Goal: Task Accomplishment & Management: Complete application form

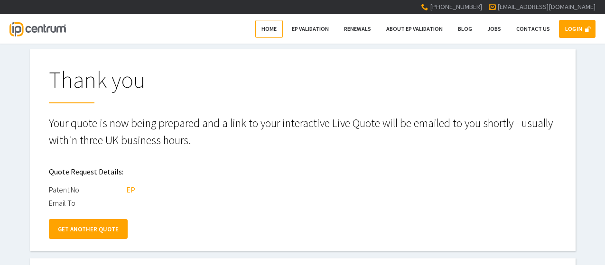
click at [276, 34] on link "Home" at bounding box center [269, 29] width 28 height 18
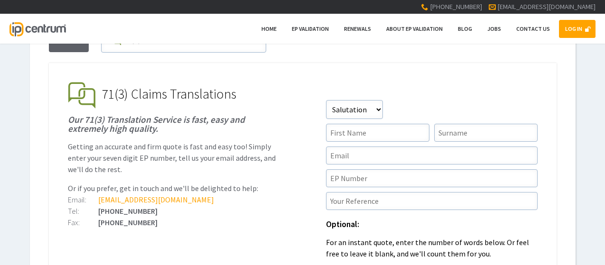
scroll to position [95, 0]
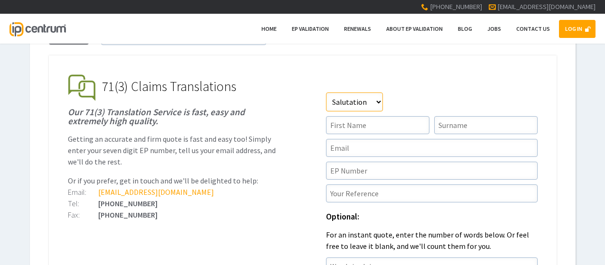
click at [352, 99] on select"] "Salutation Mr Mrs Miss Ms Dr Other" at bounding box center [354, 101] width 57 height 19
select select"] "Miss"
click at [326, 92] on select"] "Salutation Mr Mrs Miss Ms Dr Other" at bounding box center [354, 101] width 57 height 19
click at [352, 125] on input"] "text" at bounding box center [377, 125] width 103 height 18
type input"] "Abbie"
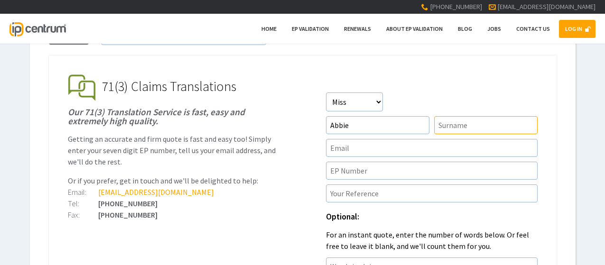
click at [442, 120] on input"] "text" at bounding box center [485, 125] width 103 height 18
type input"] "O'Donnell"
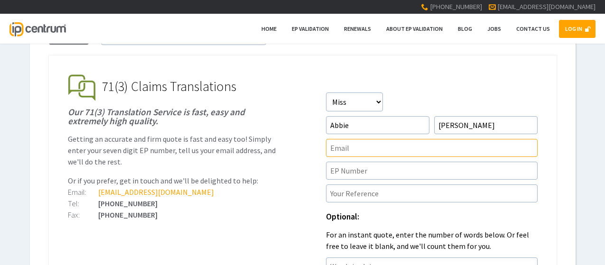
click at [348, 148] on input"] "text" at bounding box center [432, 148] width 212 height 18
type input"] "abbieodonnell@greavesbrewster.co.uk"
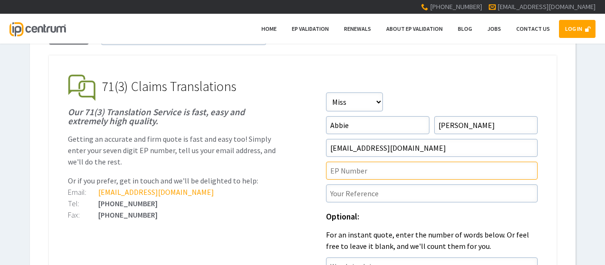
click at [341, 172] on input"] "text" at bounding box center [432, 171] width 212 height 18
click at [340, 168] on input"] "text" at bounding box center [432, 171] width 212 height 18
paste input"] "4036611"
type input"] "4036611"
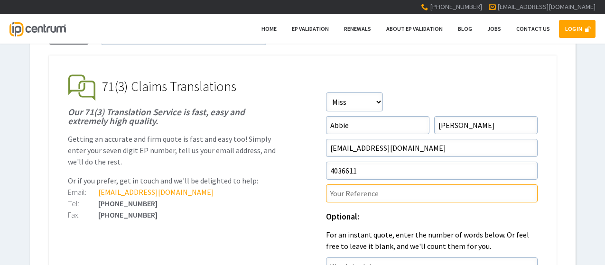
drag, startPoint x: 362, startPoint y: 195, endPoint x: 383, endPoint y: 186, distance: 22.1
click at [362, 195] on input"] "text" at bounding box center [432, 193] width 212 height 18
click at [350, 198] on input"] "text" at bounding box center [432, 193] width 212 height 18
paste input"] "P4514EP02"
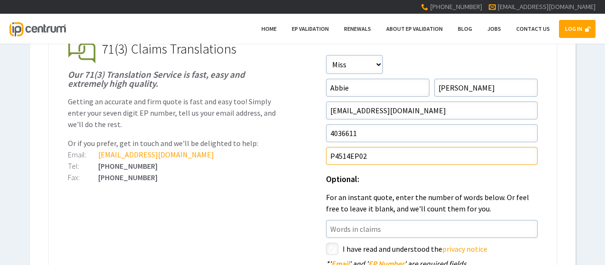
scroll to position [190, 0]
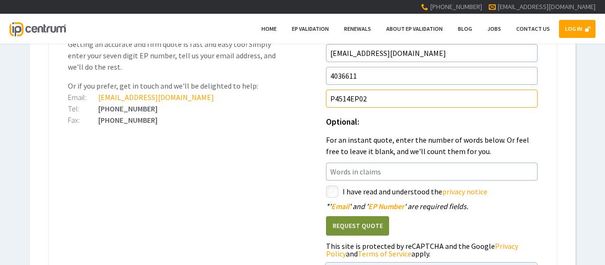
type input"] "P4514EP02"
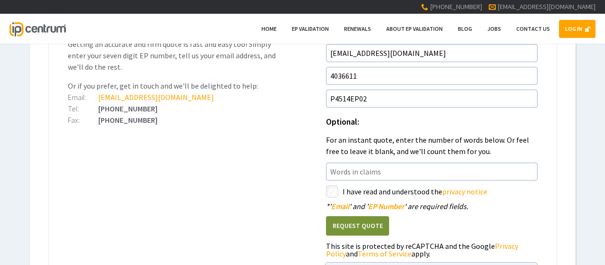
click at [334, 193] on input"] "checkbox" at bounding box center [333, 192] width 11 height 11
checkbox input"] "true"
click at [352, 229] on button "Request Quote" at bounding box center [357, 225] width 63 height 19
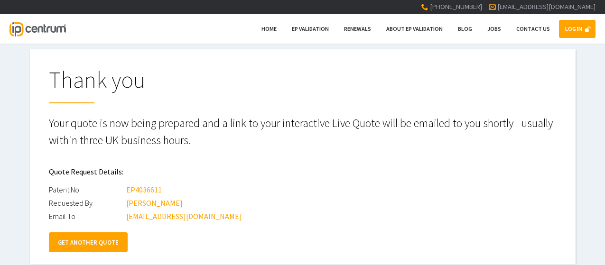
click at [105, 245] on link "GET ANOTHER QUOTE" at bounding box center [88, 242] width 79 height 20
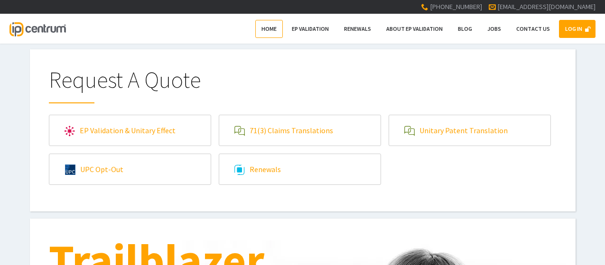
click at [283, 30] on link "Home" at bounding box center [269, 29] width 28 height 18
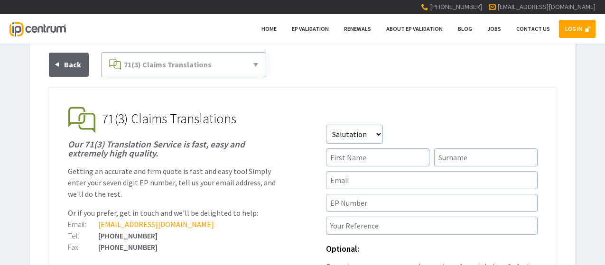
scroll to position [95, 0]
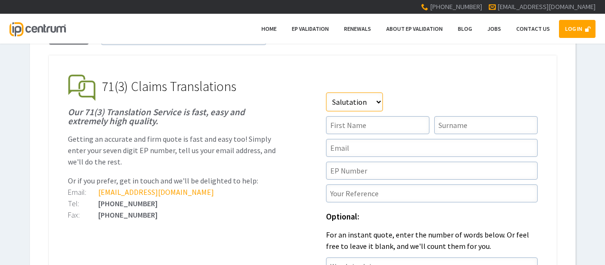
click at [365, 100] on select"] "Salutation Mr Mrs Miss Ms Dr Other" at bounding box center [354, 101] width 57 height 19
select select"] "Miss"
click at [326, 92] on select"] "Salutation Mr Mrs Miss Ms Dr Other" at bounding box center [354, 101] width 57 height 19
click at [361, 118] on input"] "text" at bounding box center [377, 125] width 103 height 18
type input"] "Abbie"
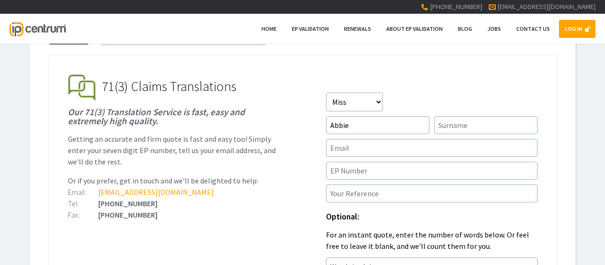
click at [455, 114] on form "Salutation Salutation Mr Mrs Miss Ms Dr Other First Name Abbie Surname Email * …" at bounding box center [432, 224] width 212 height 265
click at [456, 123] on input"] "text" at bounding box center [485, 125] width 103 height 18
click at [456, 127] on input"] "text" at bounding box center [485, 125] width 103 height 18
click at [478, 124] on input"] "text" at bounding box center [485, 125] width 103 height 18
type input"] "O'Donnell"
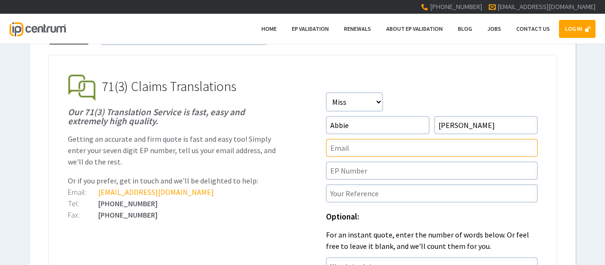
click at [365, 141] on input"] "text" at bounding box center [432, 148] width 212 height 18
type input"] "abbieodonnell@greavesbrewster.co.uk"
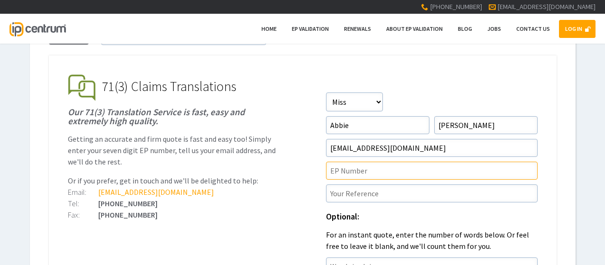
click at [354, 176] on input"] "text" at bounding box center [432, 171] width 212 height 18
click at [363, 169] on input"] "text" at bounding box center [432, 171] width 212 height 18
paste input"] "4015264"
type input"] "4015264"
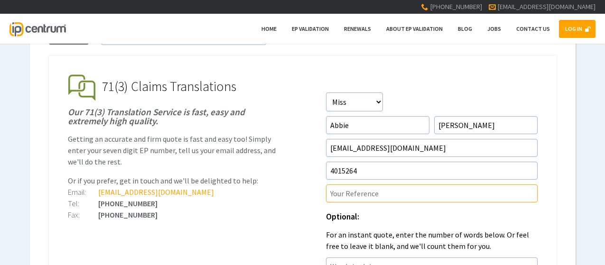
click at [362, 193] on input"] "text" at bounding box center [432, 193] width 212 height 18
click at [356, 198] on input"] "text" at bounding box center [432, 193] width 212 height 18
paste input"] "P4593EP00"
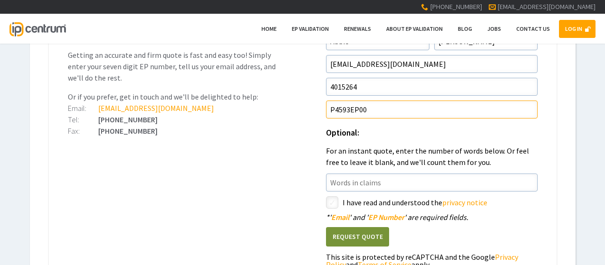
scroll to position [237, 0]
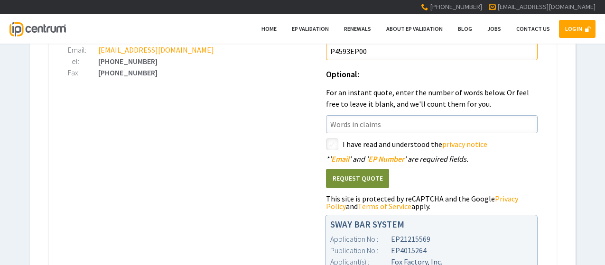
type input"] "P4593EP00"
click at [331, 147] on input"] "checkbox" at bounding box center [333, 144] width 11 height 11
checkbox input"] "true"
click at [368, 178] on button "Request Quote" at bounding box center [357, 178] width 63 height 19
